Goal: Information Seeking & Learning: Learn about a topic

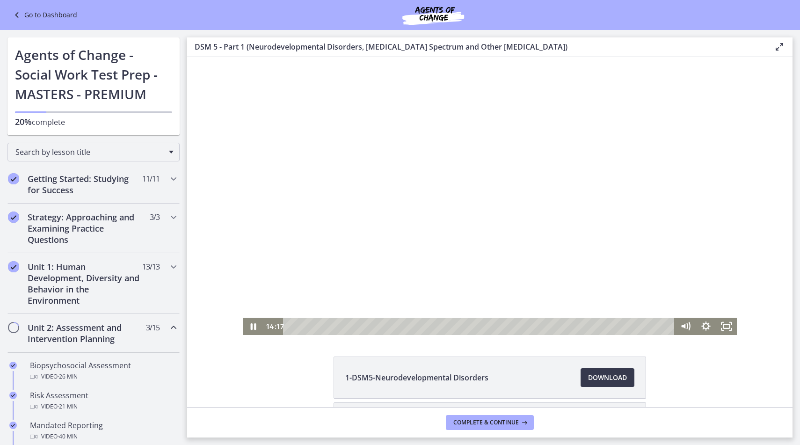
click at [364, 216] on div at bounding box center [490, 196] width 494 height 278
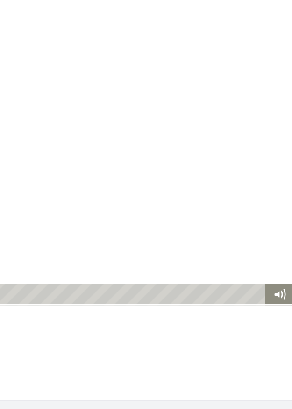
click at [119, 115] on div at bounding box center [80, 133] width 292 height 165
click at [165, 163] on div at bounding box center [80, 133] width 292 height 165
click at [79, 138] on div at bounding box center [80, 133] width 292 height 165
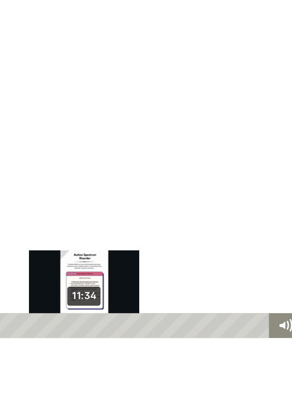
click at [10, 193] on div "11:34" at bounding box center [25, 194] width 191 height 15
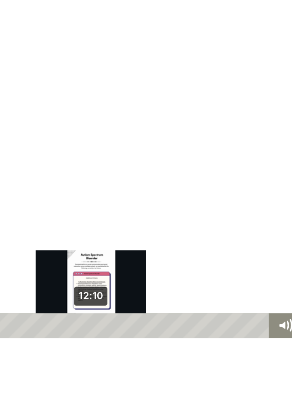
click at [14, 193] on div "12:10" at bounding box center [25, 194] width 191 height 15
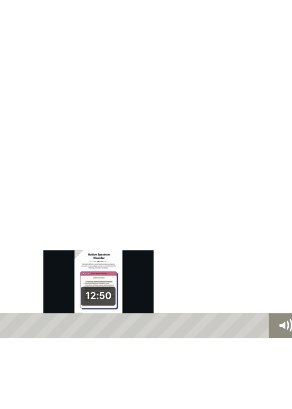
click at [19, 193] on div "12:50" at bounding box center [25, 194] width 191 height 15
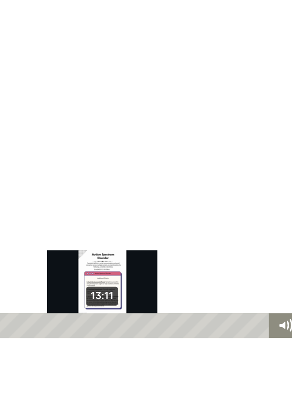
click at [22, 193] on div "13:11" at bounding box center [25, 194] width 191 height 15
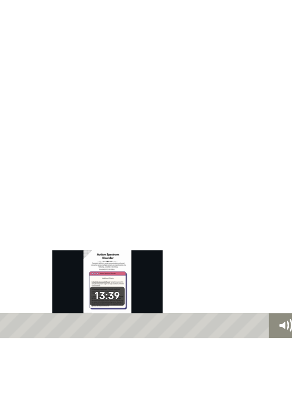
click at [25, 193] on div "13:39" at bounding box center [25, 194] width 191 height 15
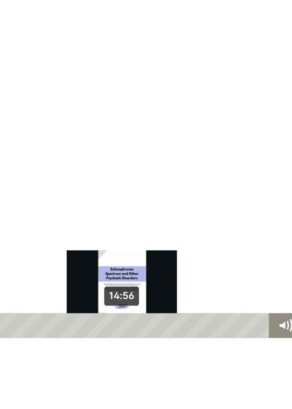
click at [34, 193] on div "14:56" at bounding box center [25, 194] width 191 height 15
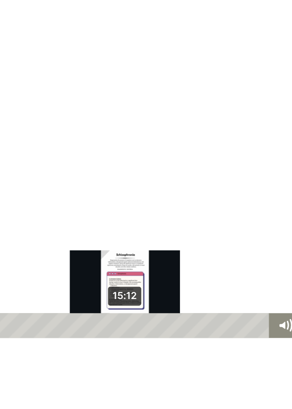
click at [36, 193] on div "15:12" at bounding box center [25, 194] width 191 height 15
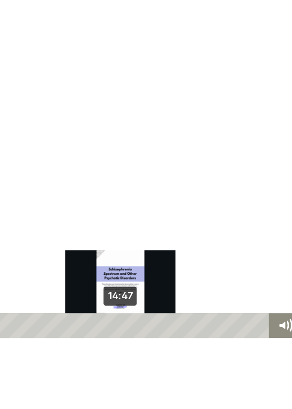
click at [33, 194] on div "Playbar" at bounding box center [35, 194] width 5 height 5
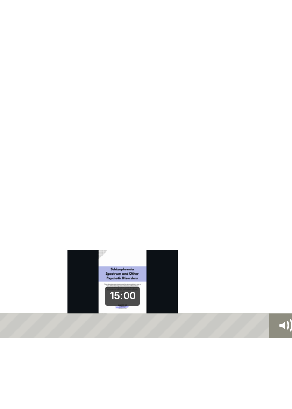
click at [34, 194] on div "Playbar" at bounding box center [31, 194] width 5 height 5
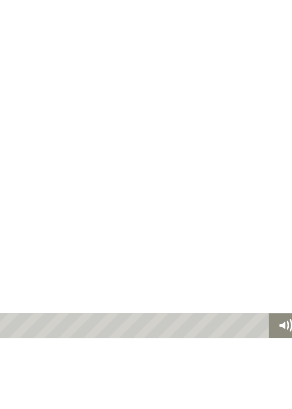
click at [46, 141] on div at bounding box center [34, 119] width 292 height 165
click at [0, 158] on div at bounding box center [34, 119] width 292 height 165
click at [36, 157] on div at bounding box center [34, 119] width 292 height 165
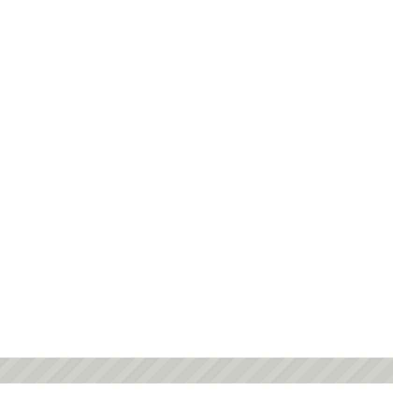
click at [169, 184] on div at bounding box center [84, 119] width 393 height 221
click at [138, 137] on div at bounding box center [84, 119] width 393 height 221
click at [11, 131] on div at bounding box center [84, 119] width 393 height 221
click at [126, 155] on div at bounding box center [84, 119] width 393 height 221
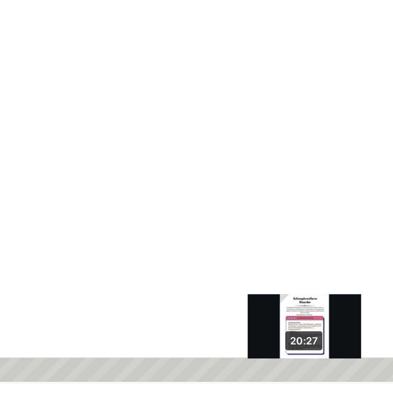
click at [146, 223] on div "Playbar" at bounding box center [147, 222] width 5 height 5
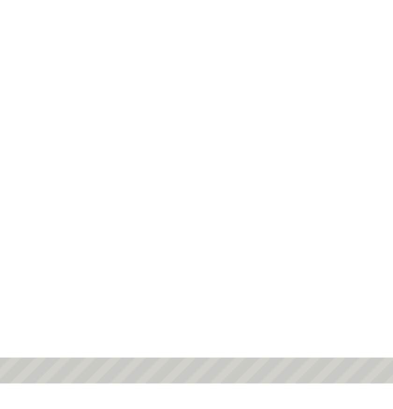
click at [168, 146] on div at bounding box center [84, 119] width 393 height 221
click at [105, 138] on div at bounding box center [84, 119] width 393 height 221
click at [64, 114] on div at bounding box center [84, 119] width 393 height 221
click at [150, 171] on div at bounding box center [84, 119] width 393 height 221
click at [157, 167] on div at bounding box center [84, 119] width 393 height 221
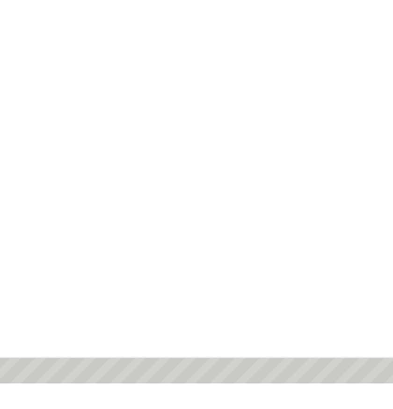
click at [131, 172] on div at bounding box center [84, 119] width 393 height 221
click at [65, 121] on div at bounding box center [84, 119] width 393 height 221
click at [104, 171] on div at bounding box center [84, 119] width 393 height 221
click at [121, 104] on div at bounding box center [84, 119] width 393 height 221
click at [130, 176] on div at bounding box center [84, 119] width 393 height 221
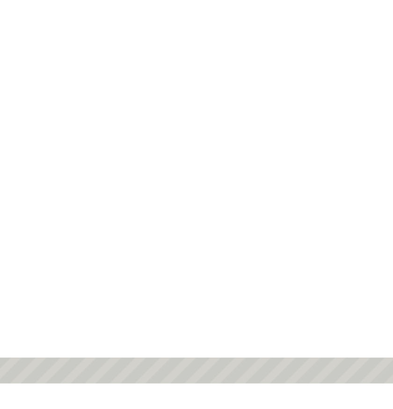
click at [140, 166] on div at bounding box center [84, 119] width 393 height 221
click at [155, 159] on div at bounding box center [84, 119] width 393 height 221
click at [123, 130] on div at bounding box center [84, 119] width 393 height 221
click at [167, 174] on div at bounding box center [84, 119] width 393 height 221
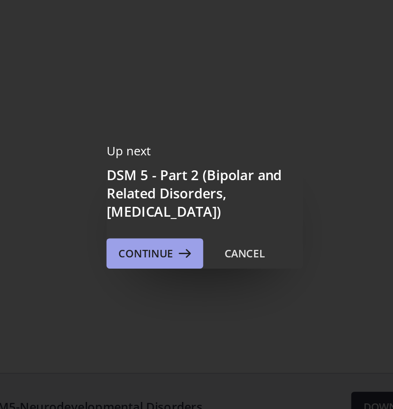
click at [152, 230] on span "Continue" at bounding box center [160, 229] width 34 height 11
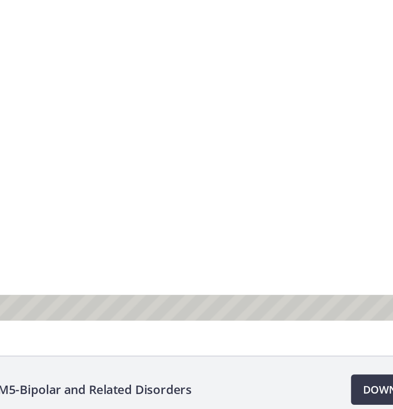
click at [132, 108] on div at bounding box center [84, 74] width 393 height 221
click at [163, 117] on div at bounding box center [84, 74] width 393 height 221
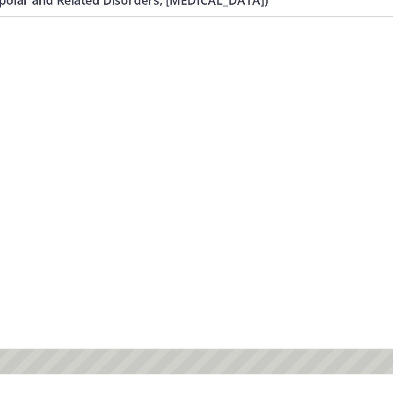
click at [121, 167] on div at bounding box center [84, 127] width 393 height 221
click at [101, 170] on div at bounding box center [84, 127] width 393 height 221
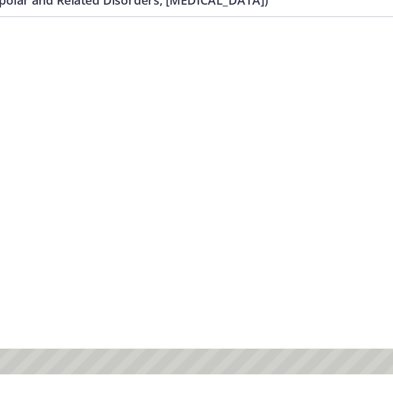
click at [74, 184] on div at bounding box center [84, 127] width 393 height 221
click at [164, 181] on div at bounding box center [84, 127] width 393 height 221
click at [71, 151] on div at bounding box center [84, 127] width 393 height 221
click at [53, 196] on div at bounding box center [84, 127] width 393 height 221
click at [289, 275] on div "3-DSM5-Bipolar and Related Disorders Download Opens in a new window 4-DSM5-[MED…" at bounding box center [196, 214] width 393 height 329
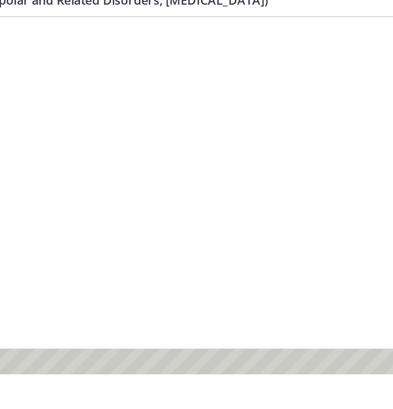
click at [105, 175] on div at bounding box center [84, 127] width 393 height 221
click at [115, 144] on div at bounding box center [84, 127] width 393 height 221
click at [142, 155] on div at bounding box center [84, 127] width 393 height 221
click at [155, 173] on div at bounding box center [84, 127] width 393 height 221
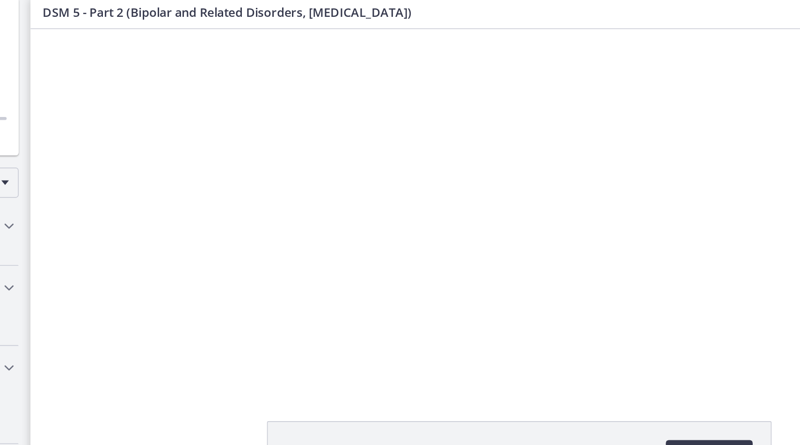
click at [331, 184] on div at bounding box center [333, 139] width 464 height 261
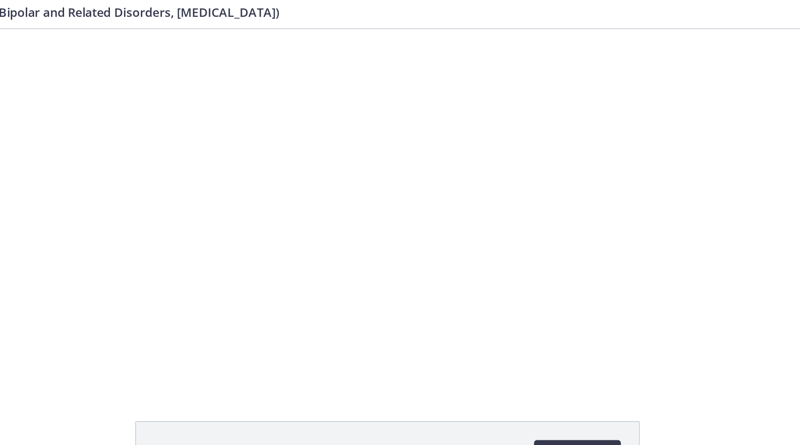
click at [346, 204] on div at bounding box center [202, 139] width 464 height 261
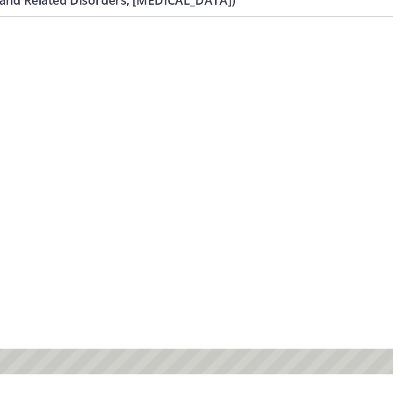
click at [14, 109] on div at bounding box center [51, 127] width 393 height 221
click at [92, 61] on div at bounding box center [51, 127] width 393 height 221
click at [174, 153] on div at bounding box center [51, 127] width 393 height 221
click at [95, 145] on div at bounding box center [51, 127] width 393 height 221
click at [107, 165] on div at bounding box center [51, 127] width 393 height 221
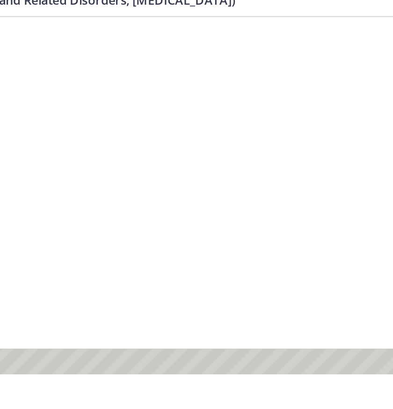
click at [94, 92] on div at bounding box center [51, 127] width 393 height 221
click at [130, 119] on div at bounding box center [51, 127] width 393 height 221
click at [74, 129] on div at bounding box center [51, 127] width 393 height 221
click at [71, 187] on div at bounding box center [51, 127] width 393 height 221
click at [14, 84] on div at bounding box center [51, 127] width 393 height 221
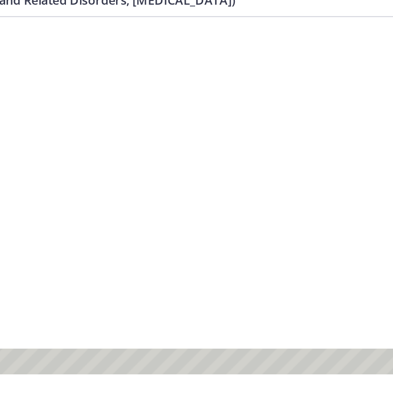
click at [89, 164] on div at bounding box center [51, 127] width 393 height 221
click at [78, 159] on div at bounding box center [51, 127] width 393 height 221
click at [94, 182] on div at bounding box center [51, 127] width 393 height 221
click at [91, 62] on div at bounding box center [51, 127] width 393 height 221
click at [116, 123] on div at bounding box center [51, 127] width 393 height 221
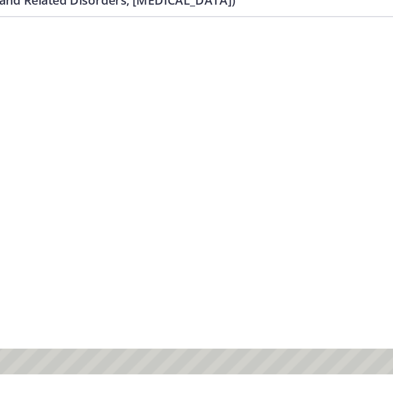
click at [100, 51] on div at bounding box center [51, 127] width 393 height 221
click at [167, 144] on div at bounding box center [51, 127] width 393 height 221
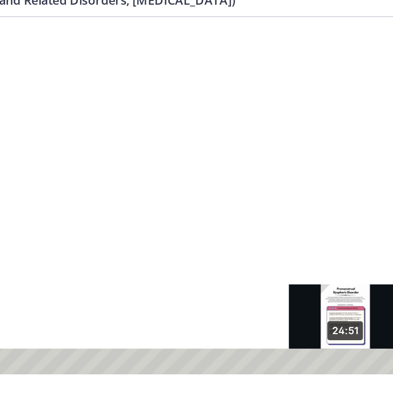
click at [160, 232] on div "Playbar" at bounding box center [160, 229] width 5 height 5
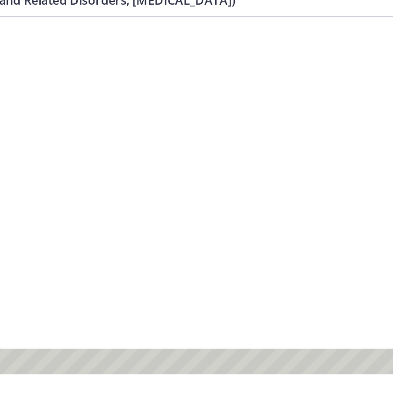
click at [109, 204] on div at bounding box center [51, 127] width 393 height 221
click at [96, 178] on div at bounding box center [51, 127] width 393 height 221
click at [108, 93] on div at bounding box center [51, 127] width 393 height 221
click at [127, 199] on div at bounding box center [51, 127] width 393 height 221
click at [142, 193] on div at bounding box center [51, 127] width 393 height 221
